Goal: Information Seeking & Learning: Check status

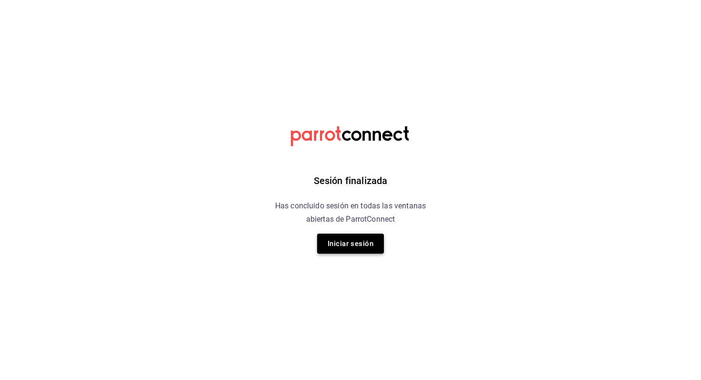
click at [333, 246] on button "Iniciar sesión" at bounding box center [350, 244] width 67 height 20
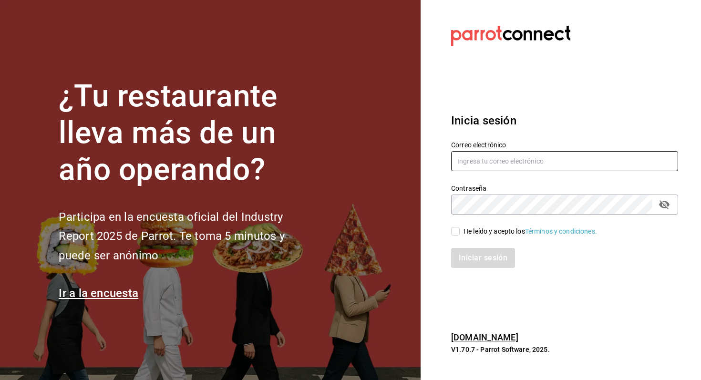
click at [499, 161] on input "text" at bounding box center [564, 161] width 227 height 20
type input "[EMAIL_ADDRESS][DOMAIN_NAME]"
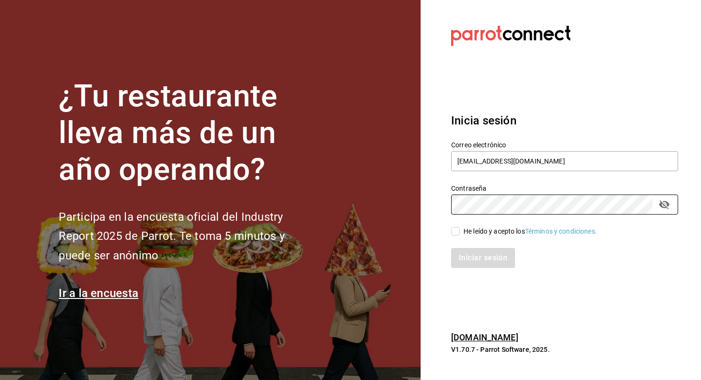
click at [462, 235] on span "He leído y acepto los Términos y condiciones." at bounding box center [528, 231] width 137 height 10
click at [460, 235] on input "He leído y acepto los Términos y condiciones." at bounding box center [455, 231] width 9 height 9
checkbox input "true"
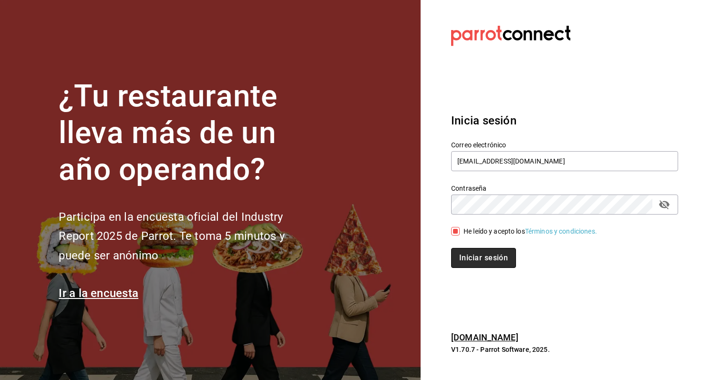
click at [468, 264] on button "Iniciar sesión" at bounding box center [483, 258] width 65 height 20
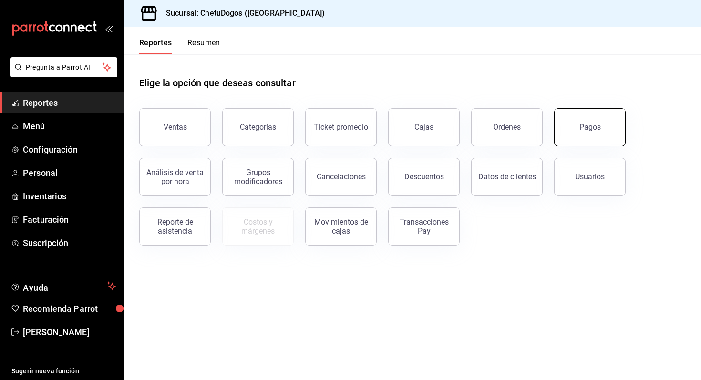
click at [576, 121] on button "Pagos" at bounding box center [590, 127] width 72 height 38
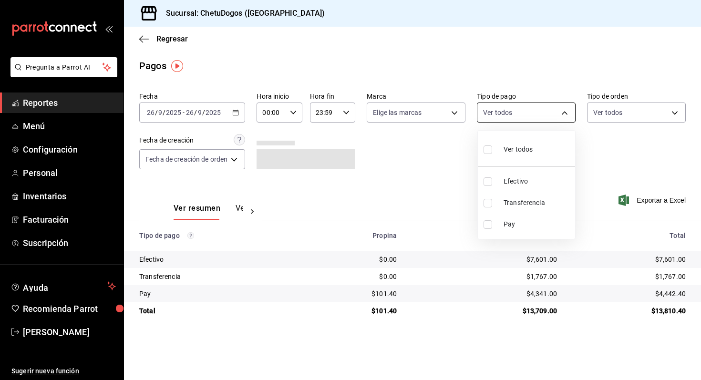
click at [531, 114] on body "Pregunta a Parrot AI Reportes Menú Configuración Personal Inventarios Facturaci…" at bounding box center [350, 190] width 701 height 380
click at [522, 199] on span "Transferencia" at bounding box center [537, 203] width 68 height 10
type input "3ed6a707-958b-4f58-96bd-1765151de521"
checkbox input "true"
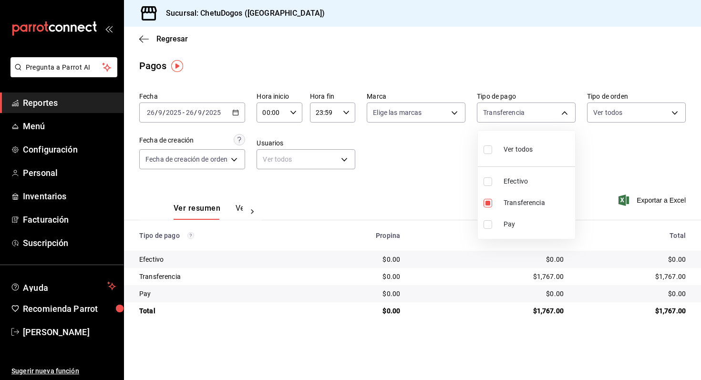
click at [436, 232] on div at bounding box center [350, 190] width 701 height 380
click at [236, 212] on button "Ver pagos" at bounding box center [254, 212] width 36 height 16
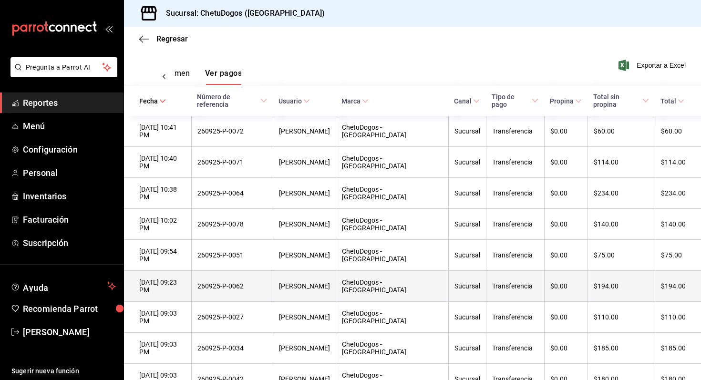
scroll to position [162, 0]
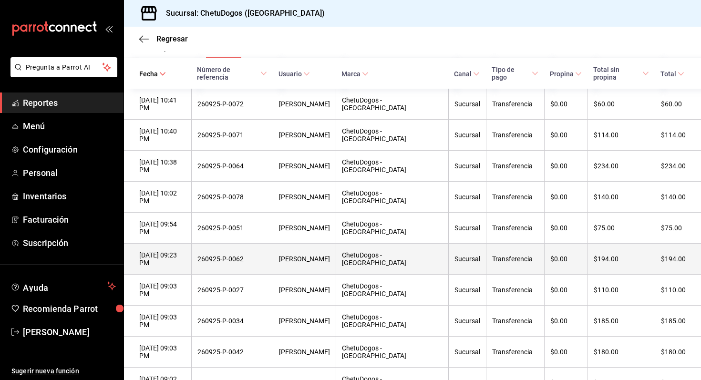
click at [677, 255] on div "$194.00" at bounding box center [673, 259] width 25 height 8
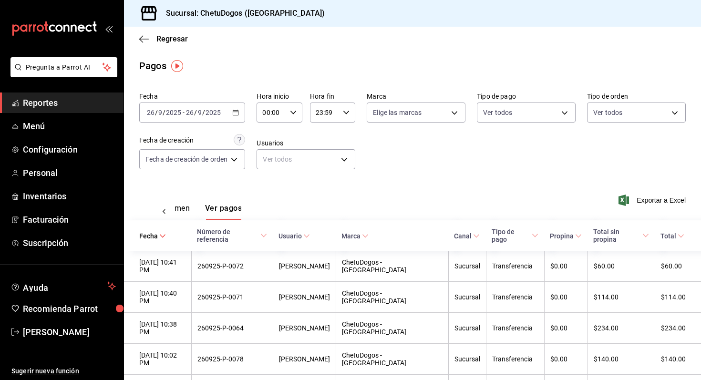
click at [185, 201] on div "Ver resumen Ver pagos" at bounding box center [199, 206] width 121 height 28
click at [180, 206] on button "Ver resumen" at bounding box center [167, 212] width 44 height 16
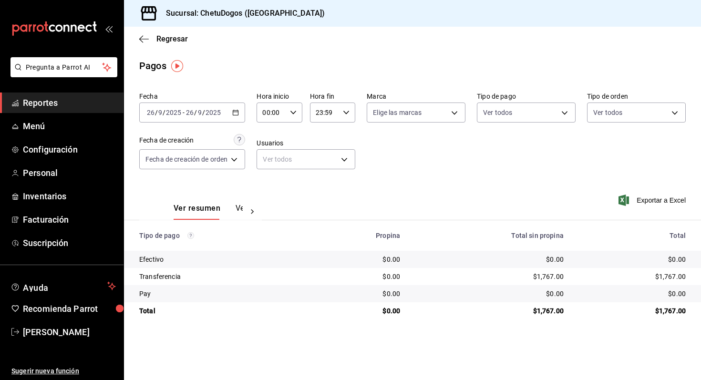
click at [239, 211] on button "Ver pagos" at bounding box center [254, 212] width 36 height 16
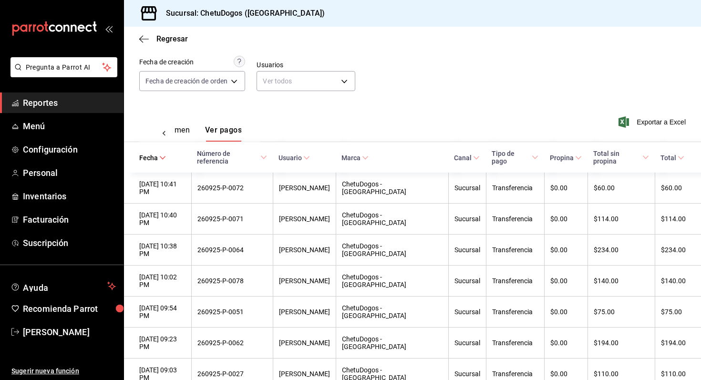
scroll to position [102, 0]
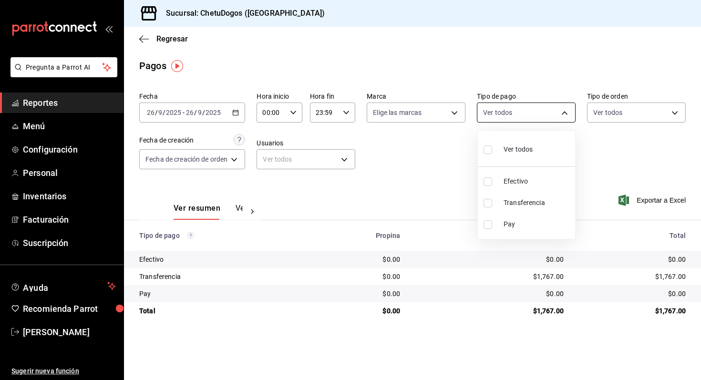
click at [508, 108] on body "Pregunta a Parrot AI Reportes Menú Configuración Personal Inventarios Facturaci…" at bounding box center [350, 190] width 701 height 380
click at [531, 205] on span "Transferencia" at bounding box center [537, 203] width 68 height 10
type input "3ed6a707-958b-4f58-96bd-1765151de521"
checkbox input "true"
click at [433, 159] on div at bounding box center [350, 190] width 701 height 380
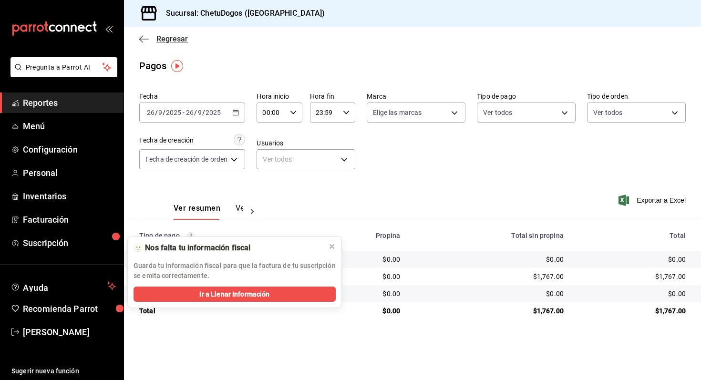
click at [145, 42] on icon "button" at bounding box center [144, 39] width 10 height 9
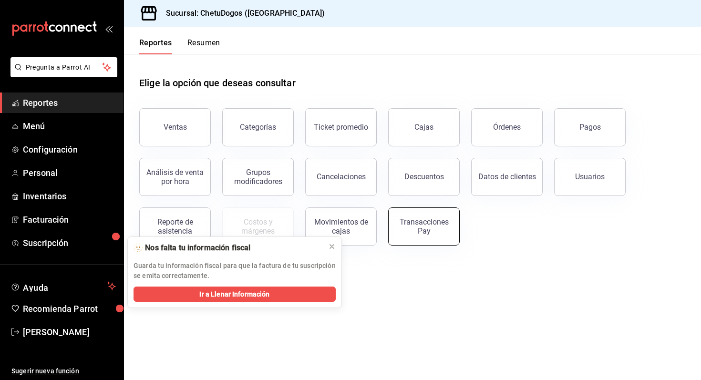
click at [422, 240] on button "Transacciones Pay" at bounding box center [424, 226] width 72 height 38
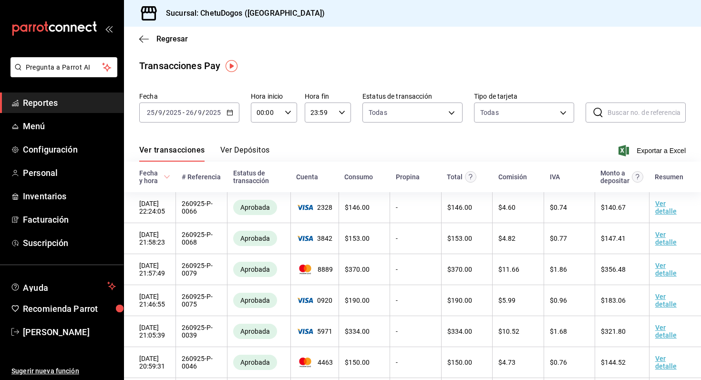
click at [234, 155] on button "Ver Depósitos" at bounding box center [245, 153] width 50 height 16
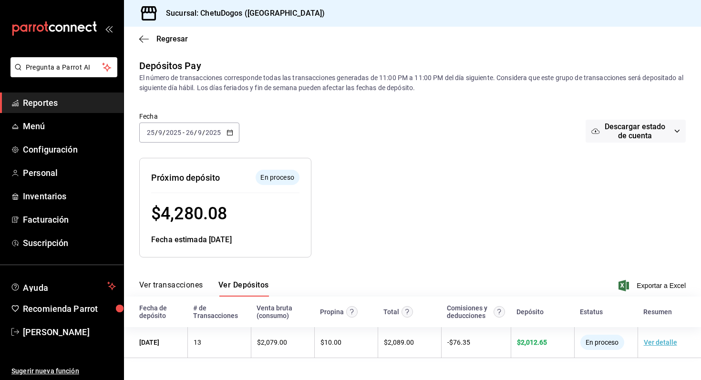
click at [143, 32] on div "Regresar" at bounding box center [412, 39] width 577 height 24
click at [141, 38] on icon "button" at bounding box center [144, 39] width 10 height 9
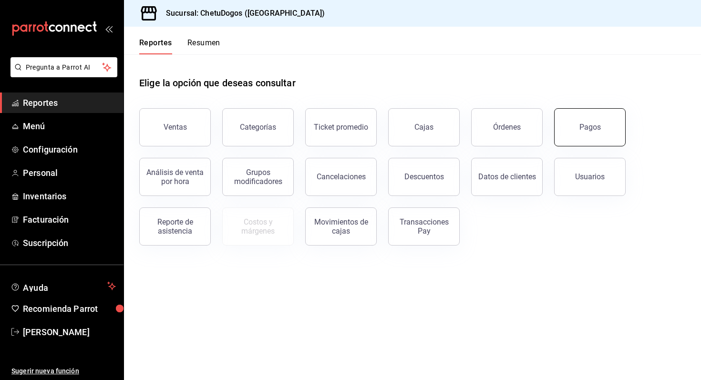
click at [572, 124] on button "Pagos" at bounding box center [590, 127] width 72 height 38
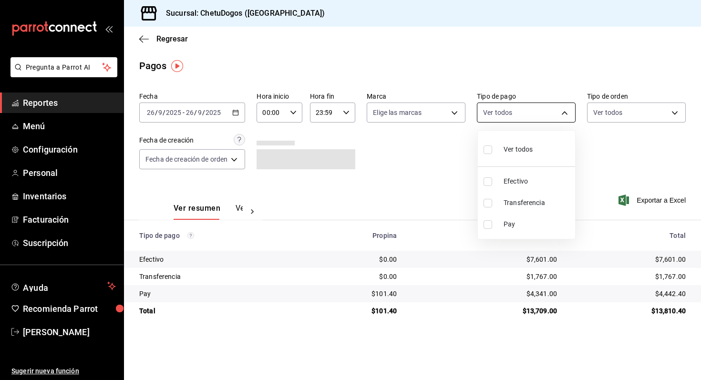
click at [540, 115] on body "Pregunta a Parrot AI Reportes Menú Configuración Personal Inventarios Facturaci…" at bounding box center [350, 190] width 701 height 380
click at [521, 174] on li "Efectivo" at bounding box center [526, 181] width 97 height 21
type input "e8f95583-82d8-4709-aa86-e29d7d0c9b5a"
checkbox input "true"
click at [625, 123] on div at bounding box center [350, 190] width 701 height 380
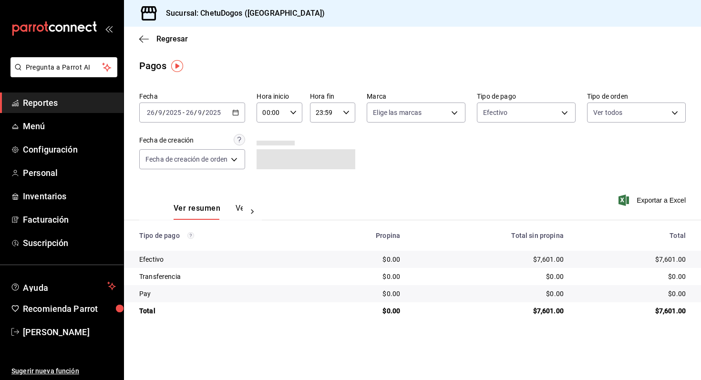
click at [619, 117] on body "Pregunta a Parrot AI Reportes Menú Configuración Personal Inventarios Facturaci…" at bounding box center [350, 190] width 701 height 380
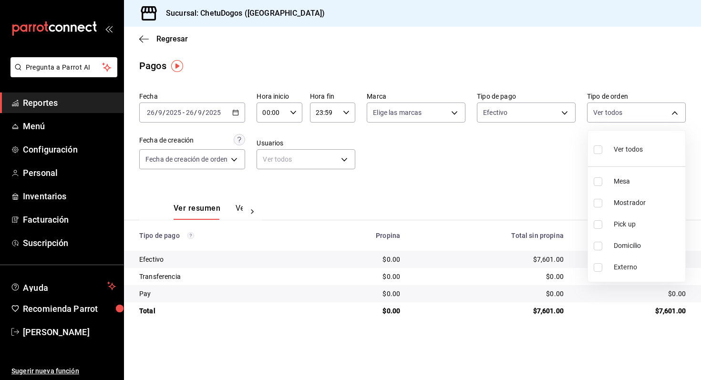
click at [631, 249] on span "Domicilio" at bounding box center [648, 246] width 68 height 10
type input "16f25281-3d20-4955-8477-42de74bf012f"
checkbox input "true"
click at [492, 185] on div at bounding box center [350, 190] width 701 height 380
